Goal: Task Accomplishment & Management: Use online tool/utility

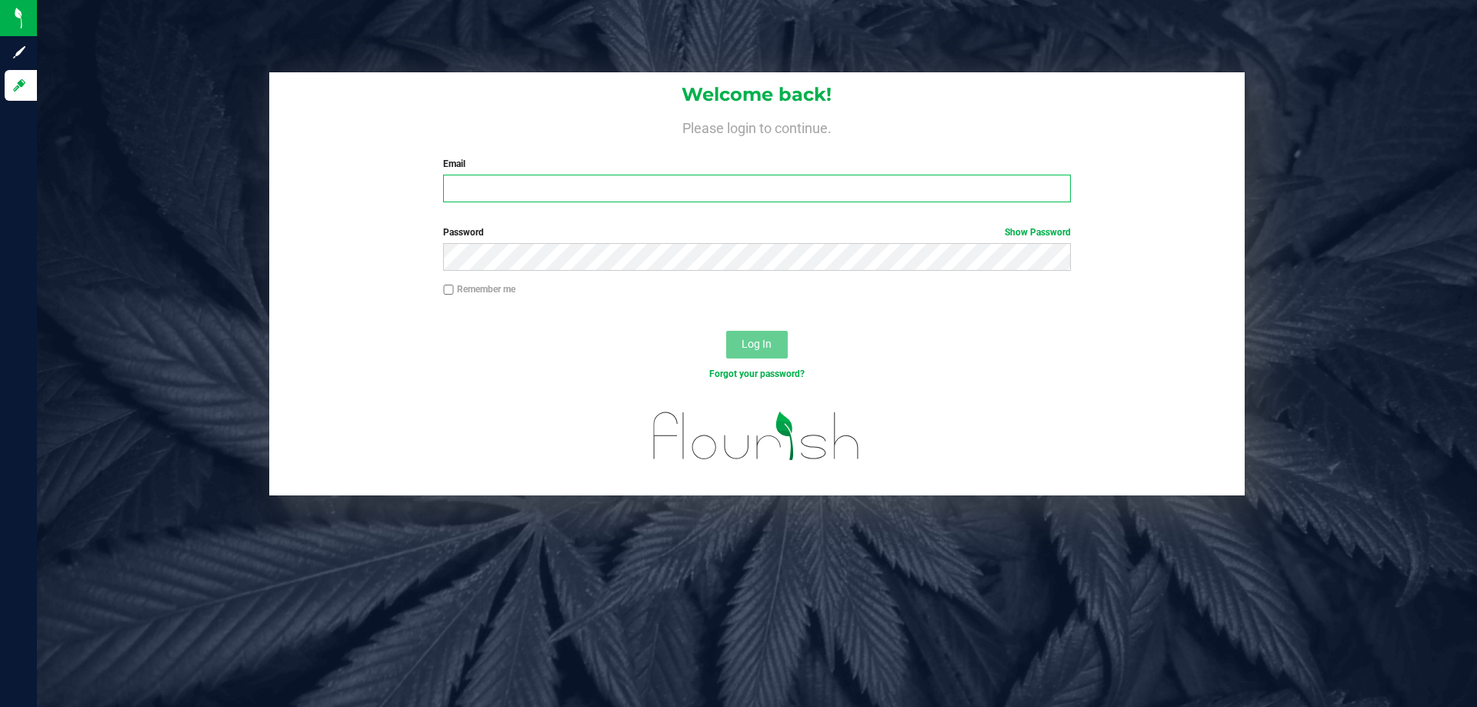
type input "[EMAIL_ADDRESS][DOMAIN_NAME]"
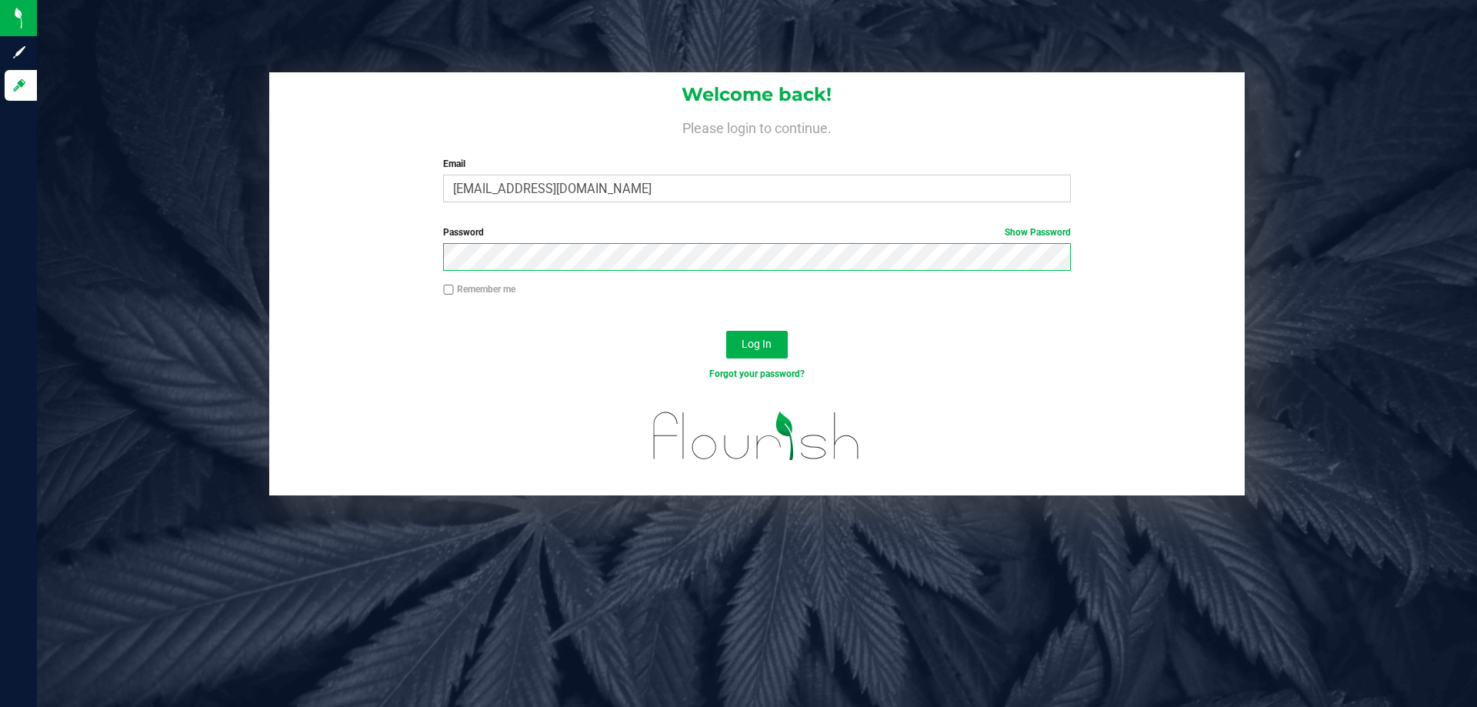
click at [629, 241] on div "Password Show Password" at bounding box center [757, 247] width 650 height 45
click at [642, 191] on input "[EMAIL_ADDRESS][DOMAIN_NAME]" at bounding box center [756, 189] width 627 height 28
drag, startPoint x: 641, startPoint y: 191, endPoint x: 205, endPoint y: 179, distance: 435.6
click at [205, 179] on div "Welcome back! Please login to continue. Email [EMAIL_ADDRESS][DOMAIN_NAME] Requ…" at bounding box center [756, 283] width 1463 height 423
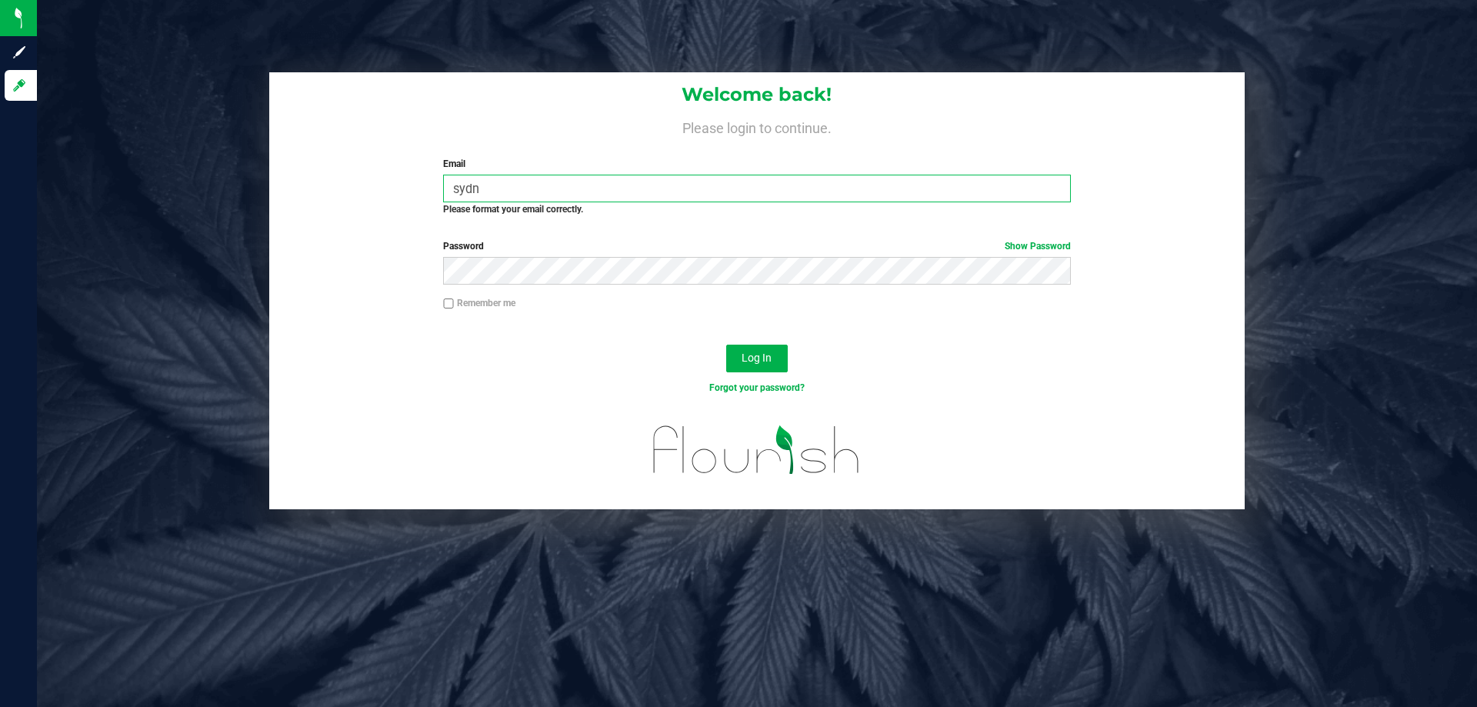
type input "[EMAIL_ADDRESS][DOMAIN_NAME]"
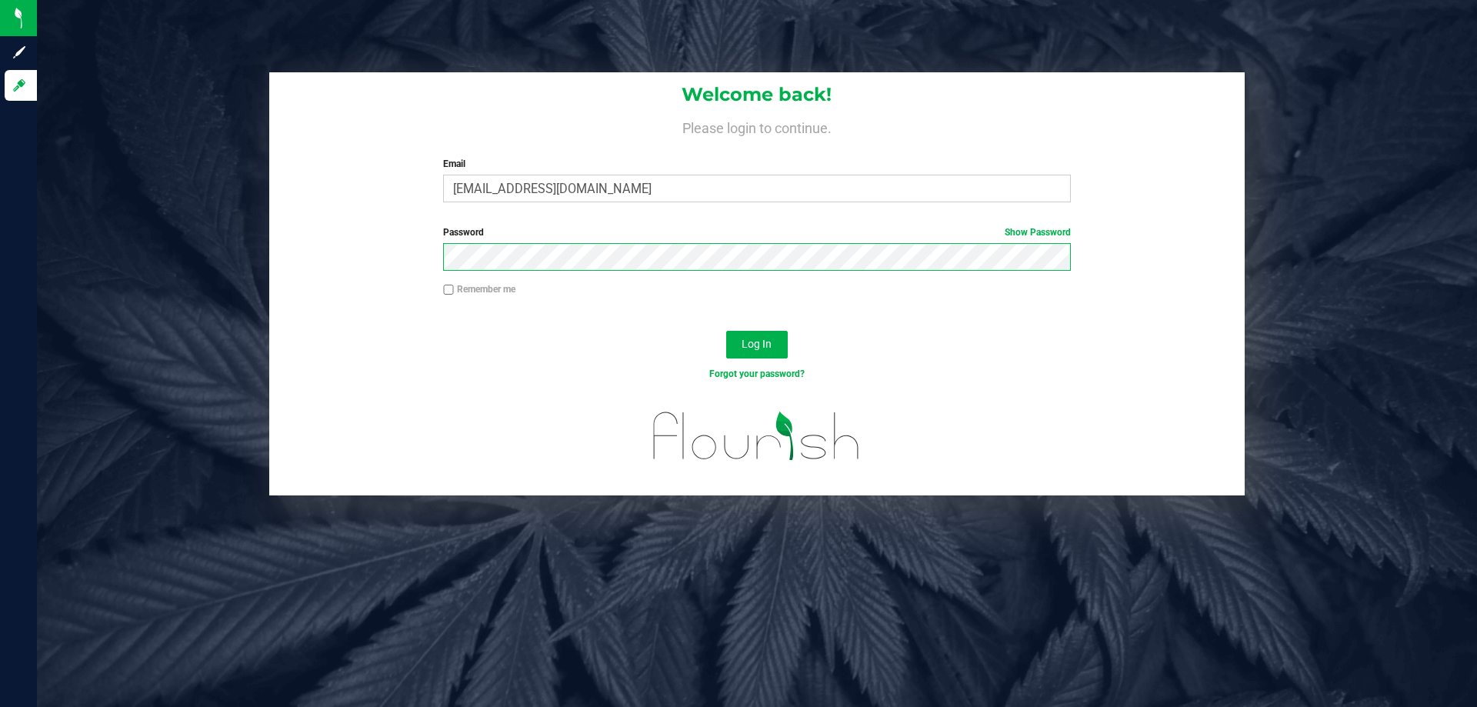
click at [379, 288] on form "Welcome back! Please login to continue. Email [EMAIL_ADDRESS][DOMAIN_NAME] Requ…" at bounding box center [757, 283] width 953 height 423
click at [726, 331] on button "Log In" at bounding box center [757, 345] width 62 height 28
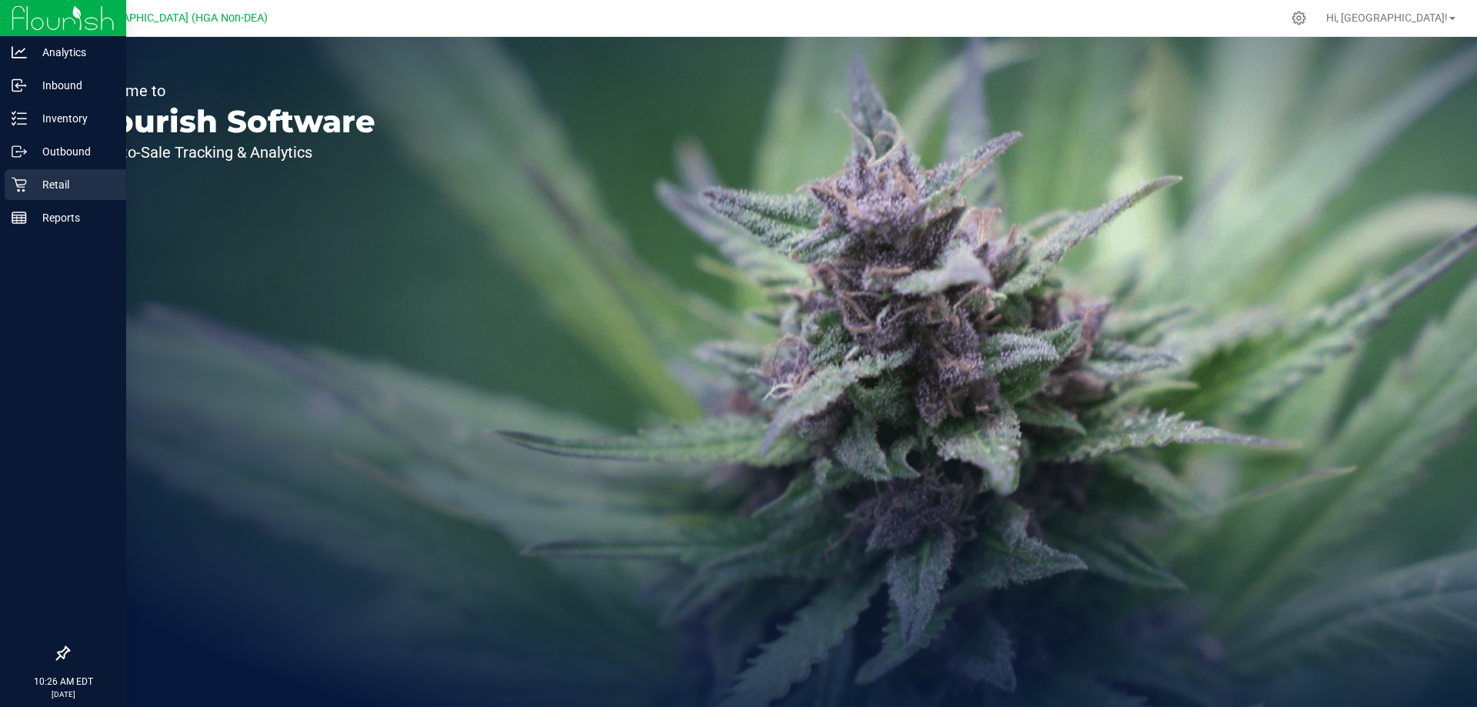
click at [18, 188] on icon at bounding box center [19, 184] width 15 height 15
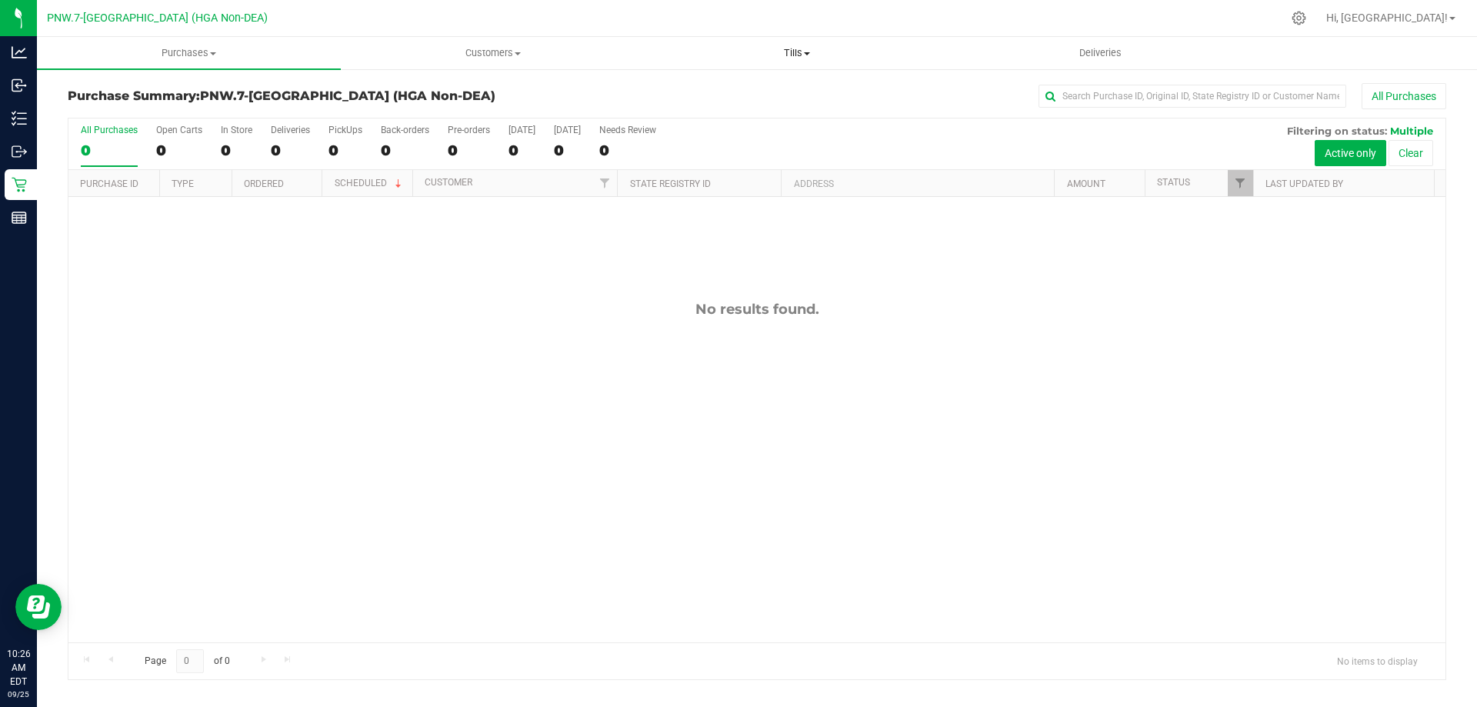
click at [794, 42] on uib-tab-heading "Tills Manage tills Reconcile e-payments" at bounding box center [797, 53] width 302 height 31
click at [786, 75] on ul "Manage tills Reconcile e-payments" at bounding box center [797, 102] width 304 height 65
click at [789, 62] on uib-tab-heading "Tills Manage tills Reconcile e-payments" at bounding box center [797, 53] width 304 height 32
click at [741, 99] on span "Manage tills" at bounding box center [697, 92] width 104 height 13
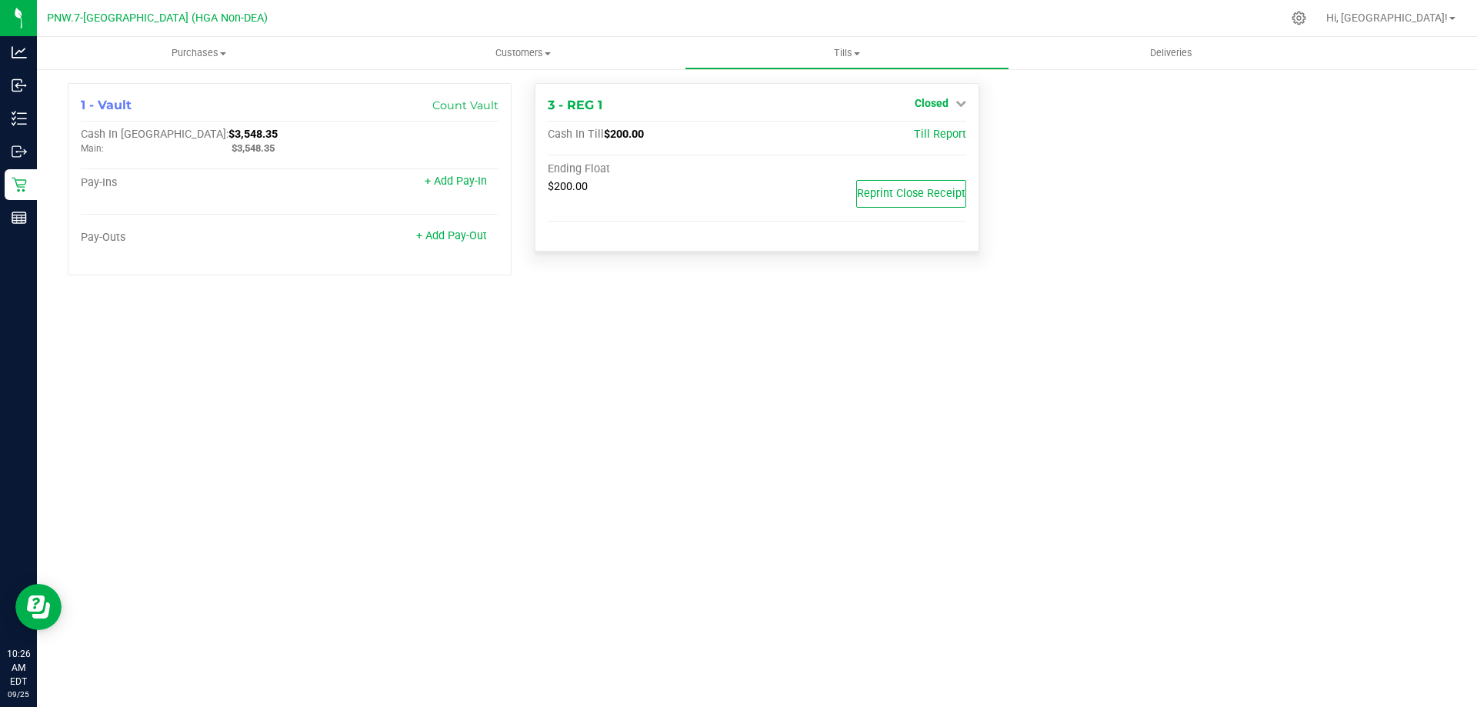
click at [948, 110] on div "Closed" at bounding box center [941, 103] width 52 height 18
click at [953, 103] on link "Closed" at bounding box center [941, 103] width 52 height 12
click at [933, 126] on div "Open Till" at bounding box center [931, 135] width 114 height 19
click at [937, 131] on link "Open Till" at bounding box center [931, 135] width 41 height 12
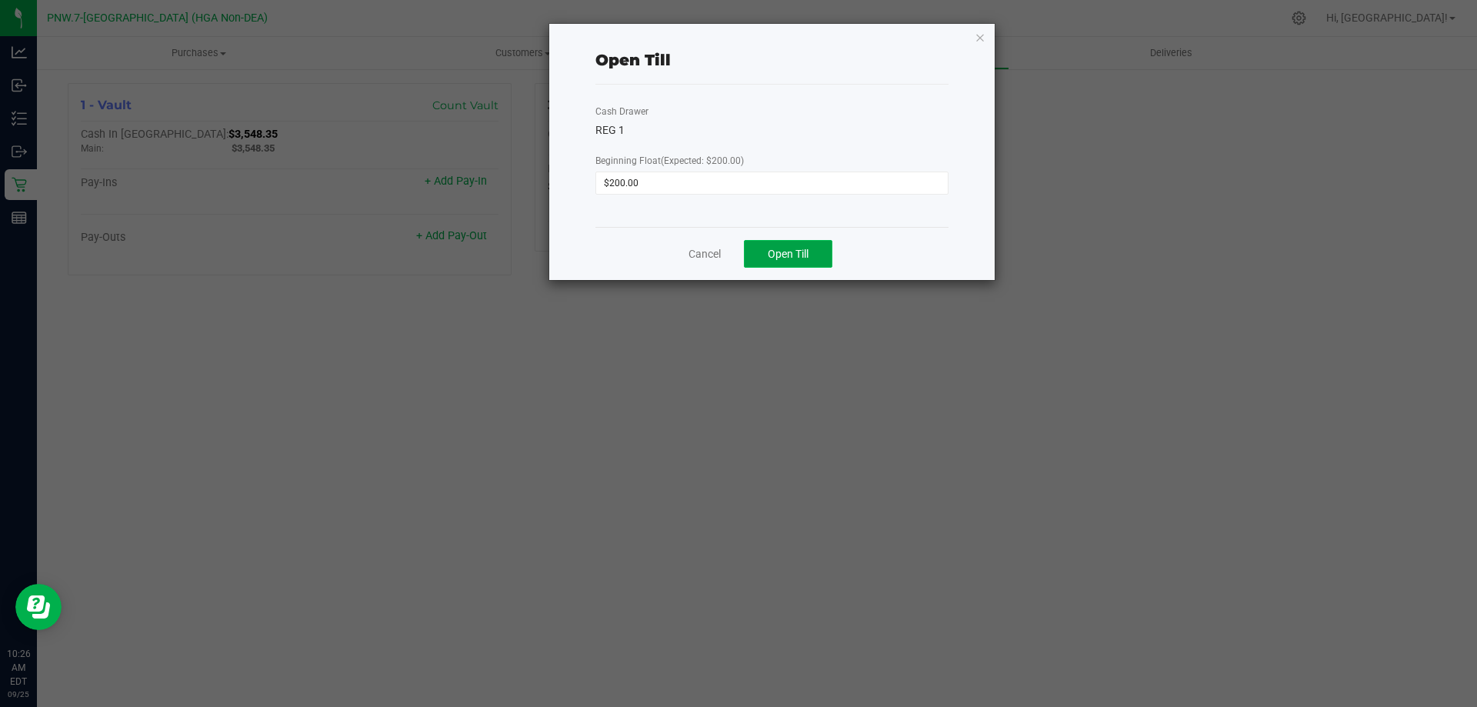
click at [816, 260] on button "Open Till" at bounding box center [788, 254] width 88 height 28
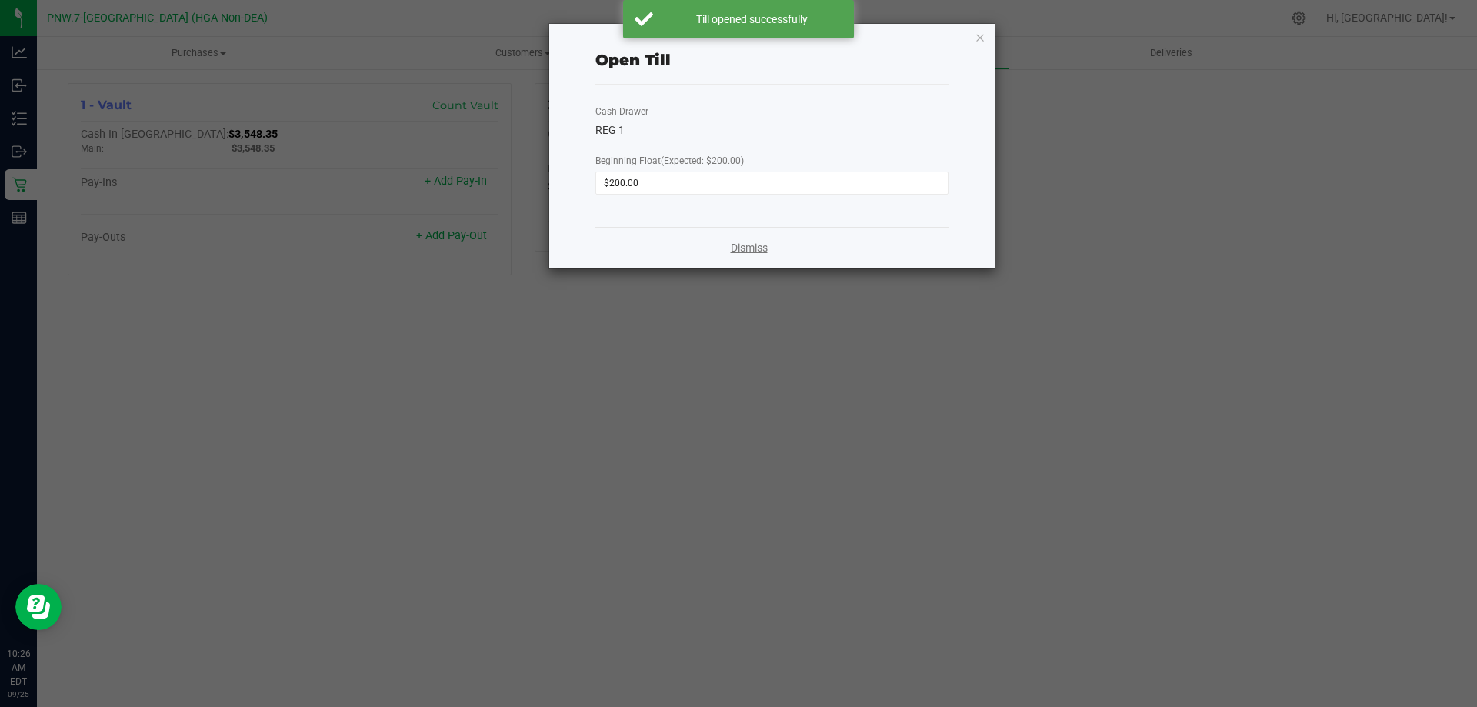
click at [763, 243] on link "Dismiss" at bounding box center [749, 248] width 37 height 16
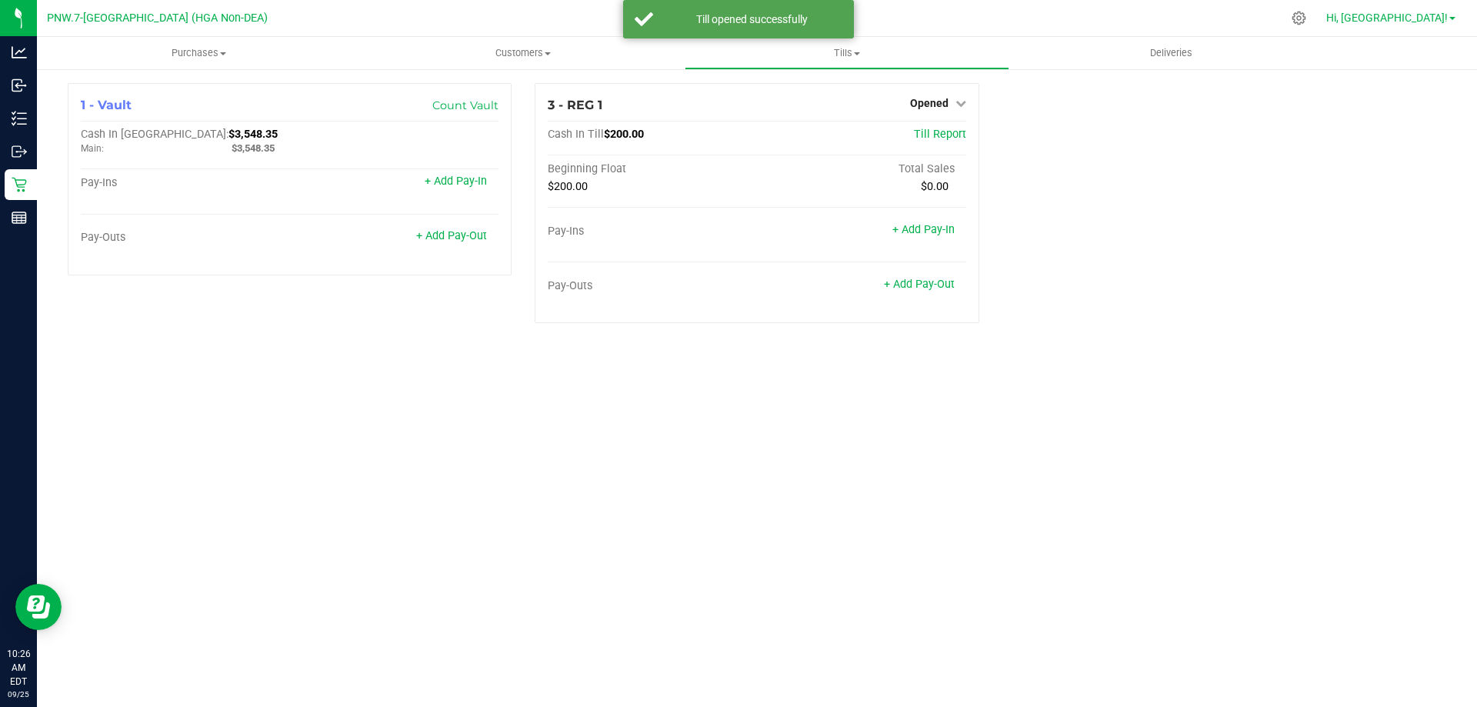
click at [1440, 25] on link "Hi, [GEOGRAPHIC_DATA]!" at bounding box center [1391, 18] width 142 height 16
